Goal: Use online tool/utility: Utilize a website feature to perform a specific function

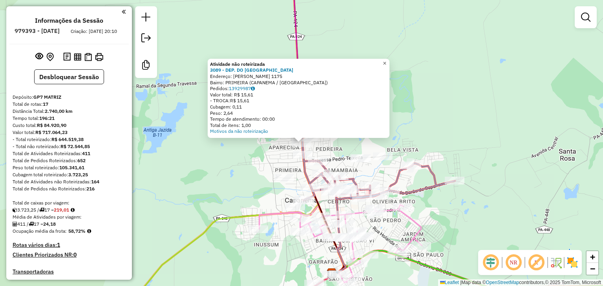
scroll to position [788, 0]
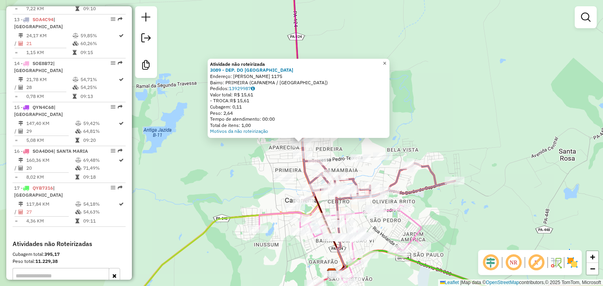
click at [386, 61] on span "×" at bounding box center [384, 63] width 4 height 7
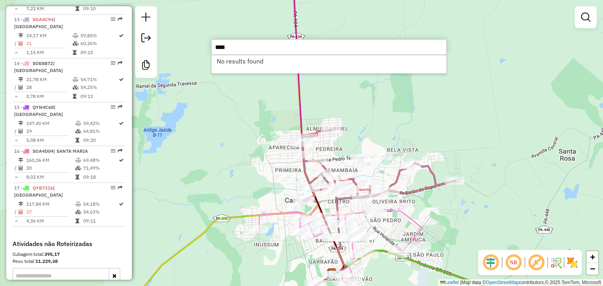
type input "****"
drag, startPoint x: 413, startPoint y: 118, endPoint x: 413, endPoint y: 127, distance: 9.0
click at [413, 118] on div "Janela de atendimento Grade de atendimento Capacidade Transportadoras Veículos …" at bounding box center [301, 143] width 603 height 286
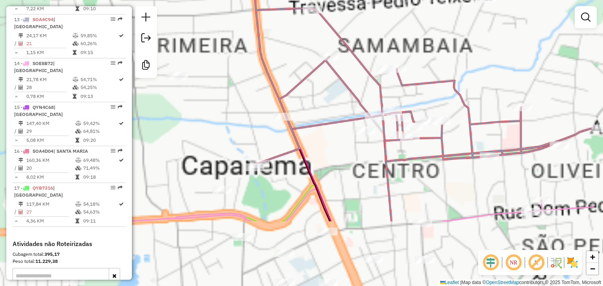
drag, startPoint x: 419, startPoint y: 188, endPoint x: 340, endPoint y: 74, distance: 138.6
click at [340, 74] on icon at bounding box center [421, 25] width 345 height 279
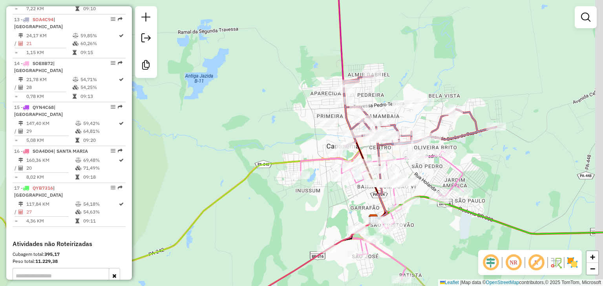
drag, startPoint x: 494, startPoint y: 209, endPoint x: 430, endPoint y: 179, distance: 70.9
click at [430, 179] on div "Janela de atendimento Grade de atendimento Capacidade Transportadoras Veículos …" at bounding box center [301, 143] width 603 height 286
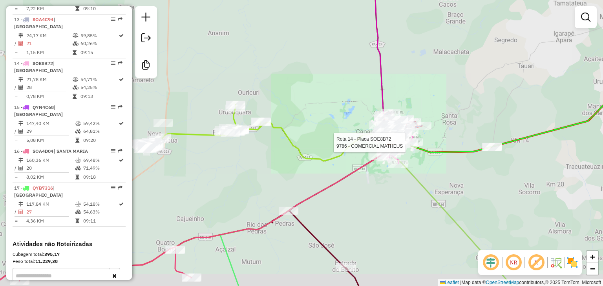
drag, startPoint x: 231, startPoint y: 192, endPoint x: 305, endPoint y: 164, distance: 79.2
click at [305, 164] on div "Rota 14 - Placa SOE8B72 9786 - COMERCIAL MATHEUS Janela de atendimento Grade de…" at bounding box center [301, 143] width 603 height 286
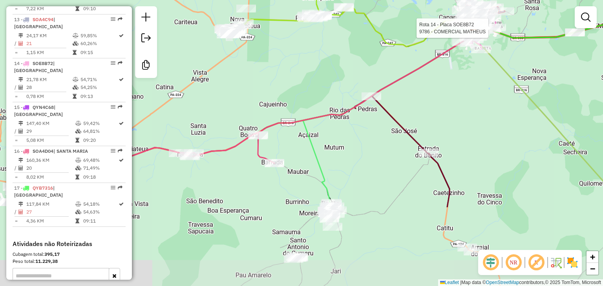
drag, startPoint x: 235, startPoint y: 176, endPoint x: 290, endPoint y: 69, distance: 120.5
click at [290, 69] on div "Rota 14 - Placa SOE8B72 9786 - COMERCIAL MATHEUS Janela de atendimento Grade de…" at bounding box center [301, 143] width 603 height 286
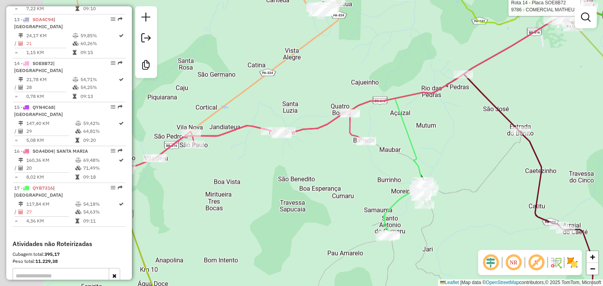
drag, startPoint x: 248, startPoint y: 160, endPoint x: 341, endPoint y: 138, distance: 95.5
click at [341, 138] on div "Rota 14 - Placa SOE8B72 9786 - COMERCIAL MATHEUS Janela de atendimento Grade de…" at bounding box center [301, 143] width 603 height 286
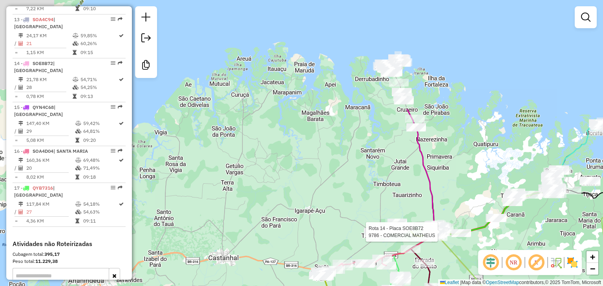
drag, startPoint x: 461, startPoint y: 19, endPoint x: 457, endPoint y: 158, distance: 138.5
click at [457, 158] on div "Rota 14 - Placa SOE8B72 9786 - COMERCIAL MATHEUS Janela de atendimento Grade de…" at bounding box center [301, 143] width 603 height 286
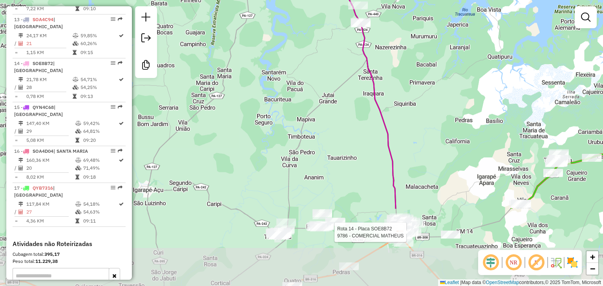
drag, startPoint x: 448, startPoint y: 233, endPoint x: 413, endPoint y: 126, distance: 113.0
click at [413, 126] on div "Rota 14 - Placa SOE8B72 9786 - COMERCIAL MATHEUS Janela de atendimento Grade de…" at bounding box center [301, 143] width 603 height 286
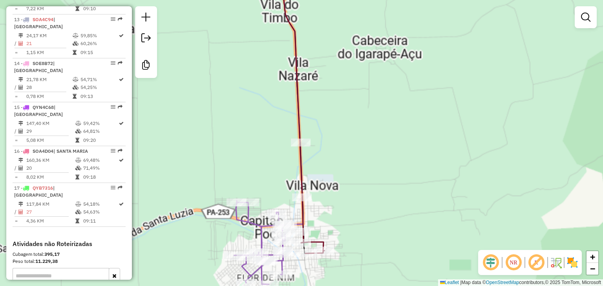
click at [369, 95] on div "Rota 14 - Placa SOE8B72 9786 - COMERCIAL MATHEUS Rota 9 - Placa SOE9I40 1069 - …" at bounding box center [301, 143] width 603 height 286
select select "**********"
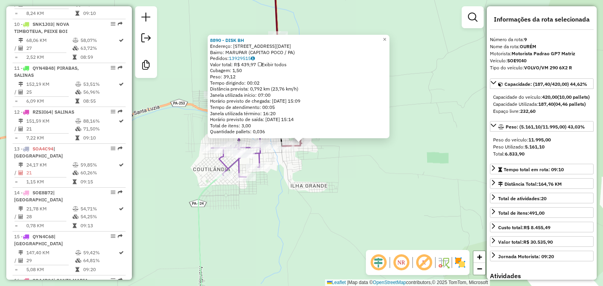
scroll to position [626, 0]
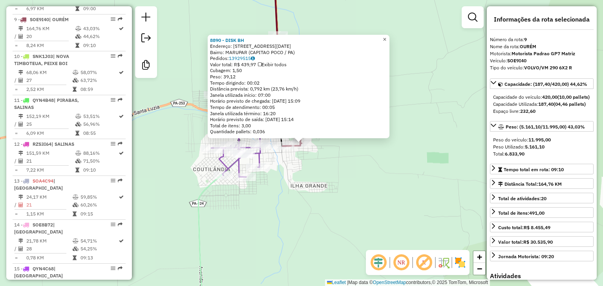
click at [386, 36] on span "×" at bounding box center [384, 39] width 4 height 7
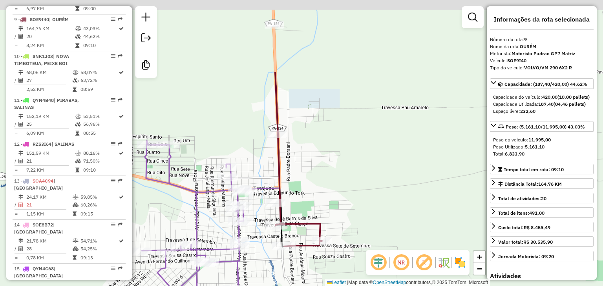
drag, startPoint x: 311, startPoint y: 49, endPoint x: 334, endPoint y: 220, distance: 173.0
click at [334, 220] on div "Janela de atendimento Grade de atendimento Capacidade Transportadoras Veículos …" at bounding box center [301, 143] width 603 height 286
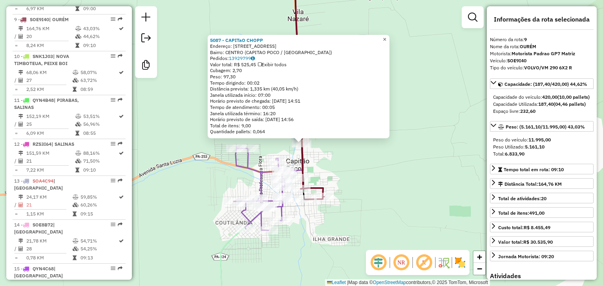
click at [389, 36] on link "×" at bounding box center [384, 39] width 9 height 9
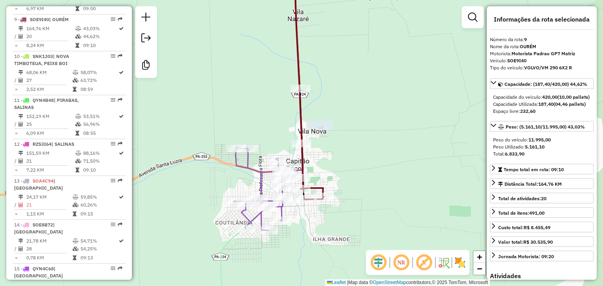
click at [302, 83] on icon at bounding box center [306, 85] width 33 height 228
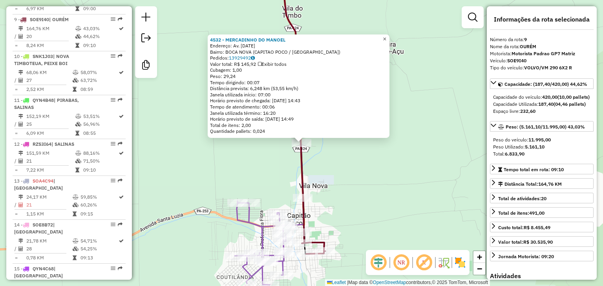
click at [386, 37] on span "×" at bounding box center [384, 38] width 4 height 7
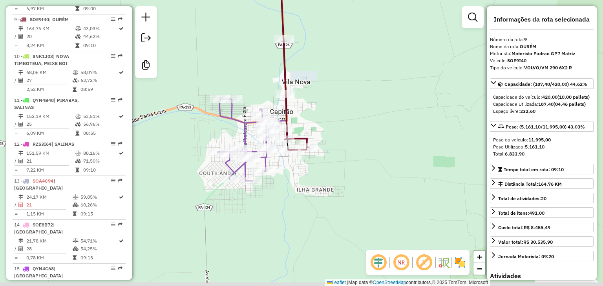
drag, startPoint x: 364, startPoint y: 211, endPoint x: 343, endPoint y: 111, distance: 101.8
click at [347, 106] on div "Janela de atendimento Grade de atendimento Capacidade Transportadoras Veículos …" at bounding box center [301, 143] width 603 height 286
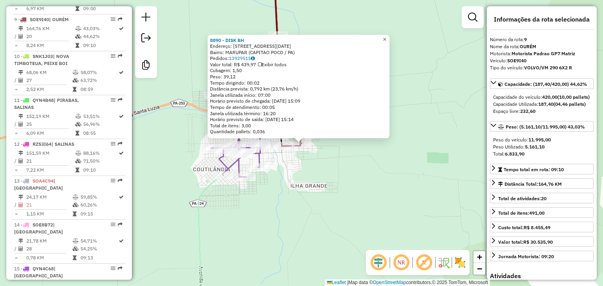
click at [386, 36] on span "×" at bounding box center [384, 39] width 4 height 7
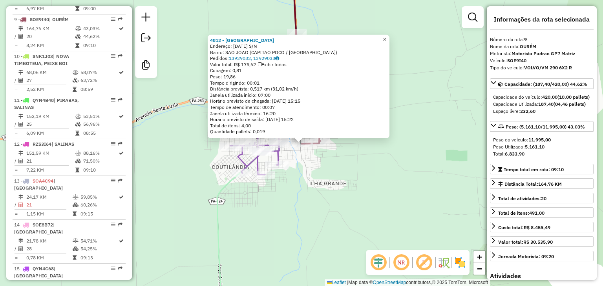
click at [386, 36] on span "×" at bounding box center [384, 39] width 4 height 7
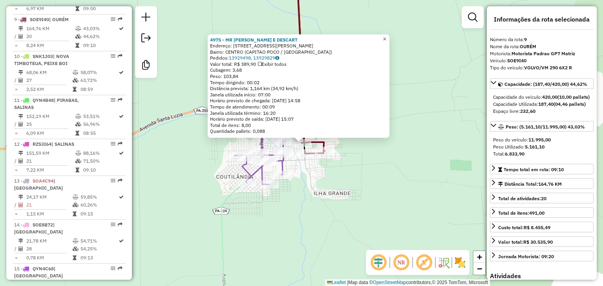
click at [386, 36] on span "×" at bounding box center [384, 38] width 4 height 7
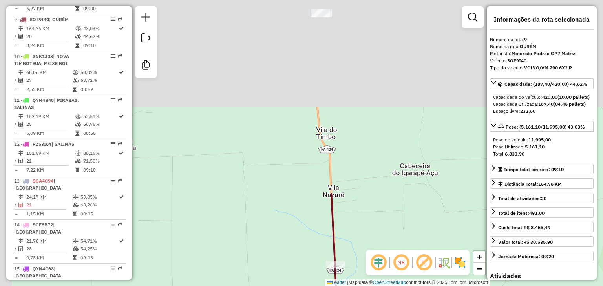
drag, startPoint x: 322, startPoint y: 51, endPoint x: 356, endPoint y: 273, distance: 224.7
click at [356, 273] on div "Janela de atendimento Grade de atendimento Capacidade Transportadoras Veículos …" at bounding box center [301, 143] width 603 height 286
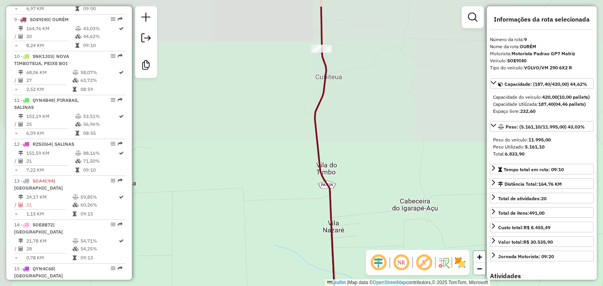
drag, startPoint x: 362, startPoint y: 55, endPoint x: 361, endPoint y: 223, distance: 167.5
click at [362, 228] on div "Janela de atendimento Grade de atendimento Capacidade Transportadoras Veículos …" at bounding box center [301, 143] width 603 height 286
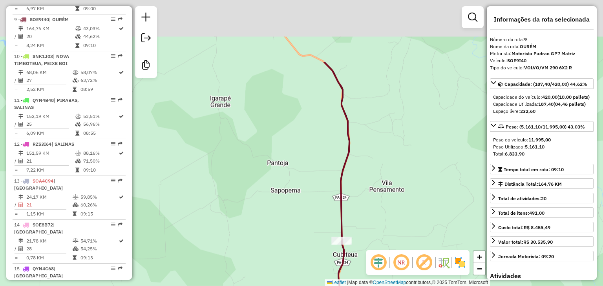
drag, startPoint x: 370, startPoint y: 38, endPoint x: 384, endPoint y: 213, distance: 175.6
click at [384, 213] on div "Janela de atendimento Grade de atendimento Capacidade Transportadoras Veículos …" at bounding box center [301, 143] width 603 height 286
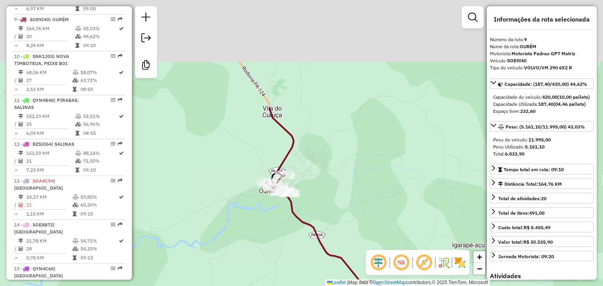
drag, startPoint x: 278, startPoint y: 66, endPoint x: 334, endPoint y: 203, distance: 147.6
click at [334, 203] on div "Janela de atendimento Grade de atendimento Capacidade Transportadoras Veículos …" at bounding box center [301, 143] width 603 height 286
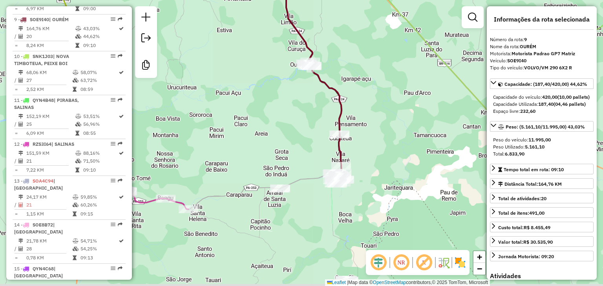
drag, startPoint x: 397, startPoint y: 209, endPoint x: 358, endPoint y: 56, distance: 157.6
click at [358, 56] on div "Janela de atendimento Grade de atendimento Capacidade Transportadoras Veículos …" at bounding box center [301, 143] width 603 height 286
